Goal: Information Seeking & Learning: Learn about a topic

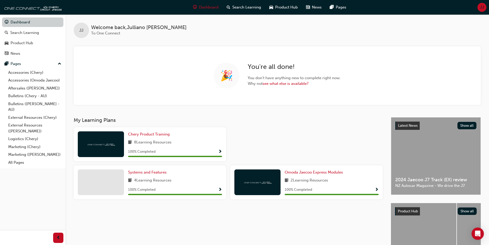
click at [23, 20] on link "Dashboard" at bounding box center [32, 22] width 61 height 10
click at [277, 6] on span "Product Hub" at bounding box center [286, 7] width 23 height 6
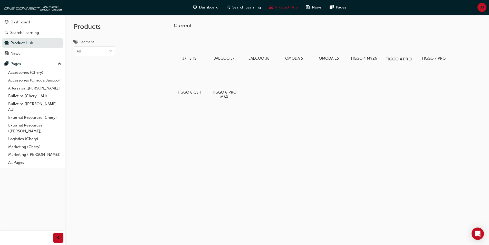
click at [402, 48] on div at bounding box center [398, 44] width 29 height 21
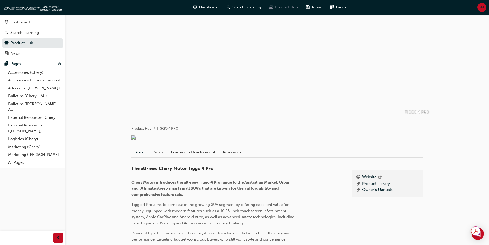
click at [293, 8] on span "Product Hub" at bounding box center [286, 7] width 23 height 6
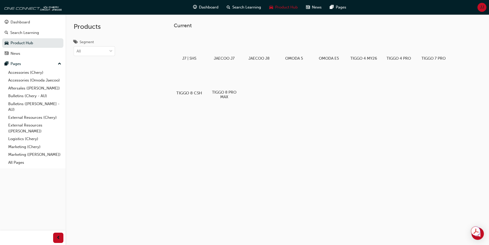
click at [196, 81] on div at bounding box center [189, 78] width 29 height 21
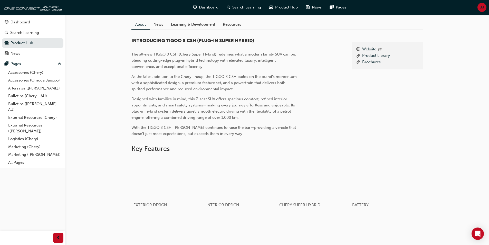
scroll to position [128, 0]
click at [198, 27] on link "Learning & Development" at bounding box center [193, 24] width 52 height 10
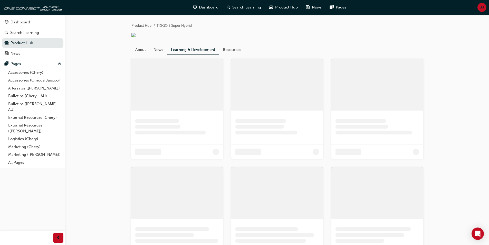
scroll to position [21, 0]
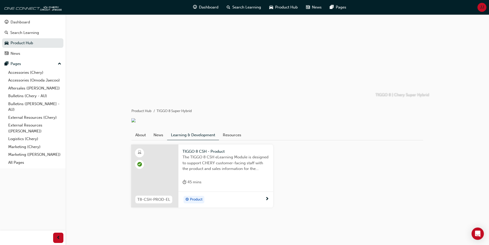
click at [139, 164] on span "learningRecordVerb_PASS-icon" at bounding box center [139, 164] width 5 height 5
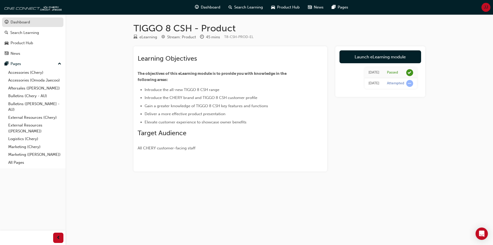
click at [24, 22] on div "Dashboard" at bounding box center [21, 22] width 20 height 6
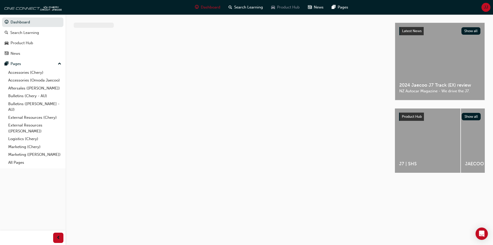
click at [291, 7] on span "Product Hub" at bounding box center [288, 7] width 23 height 6
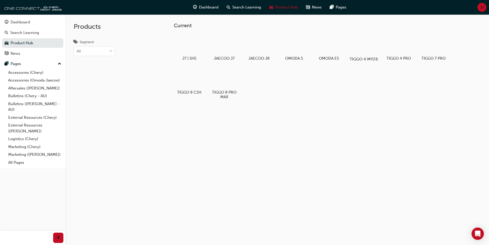
click at [363, 43] on div at bounding box center [364, 44] width 29 height 21
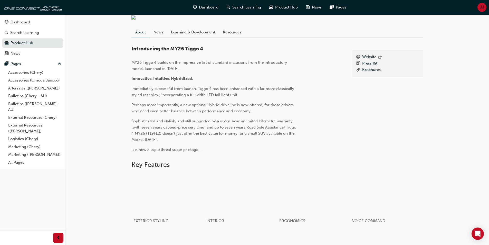
scroll to position [128, 0]
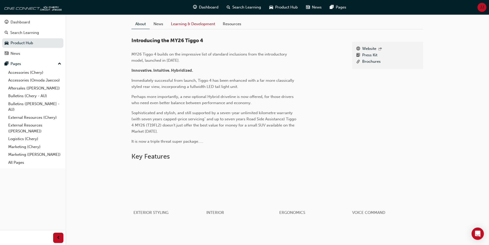
click at [203, 29] on link "Learning & Development" at bounding box center [193, 24] width 52 height 10
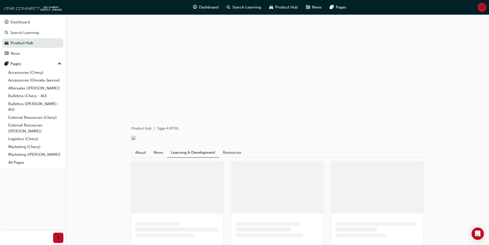
click at [202, 27] on div at bounding box center [277, 65] width 308 height 103
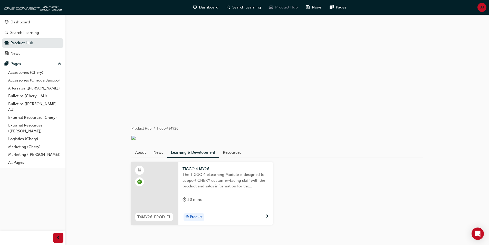
click at [279, 10] on div "Product Hub" at bounding box center [283, 7] width 37 height 11
